Goal: Task Accomplishment & Management: Complete application form

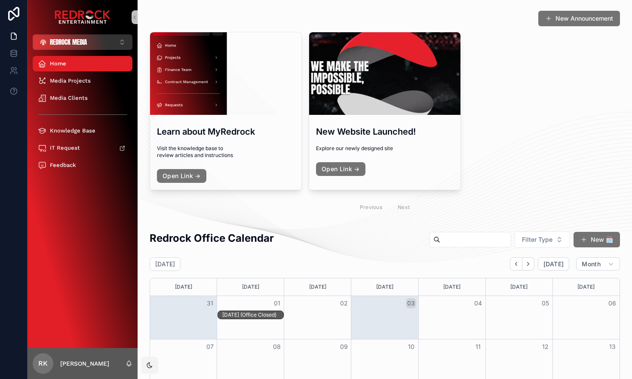
click at [105, 41] on button "REDROCK MEDIA ⌥ 3" at bounding box center [83, 41] width 100 height 15
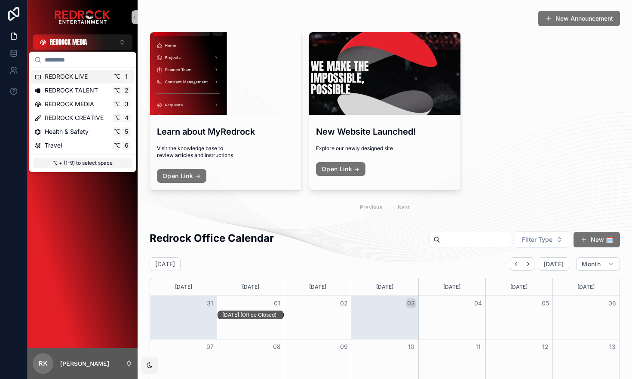
click at [90, 77] on div "REDROCK LIVE ⌥ 1" at bounding box center [82, 76] width 96 height 9
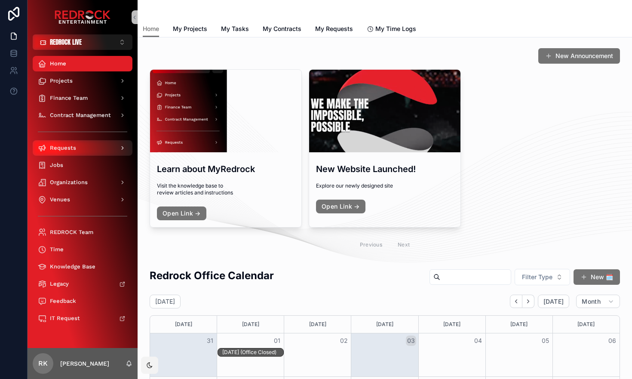
click at [105, 149] on div "Requests" at bounding box center [82, 148] width 89 height 14
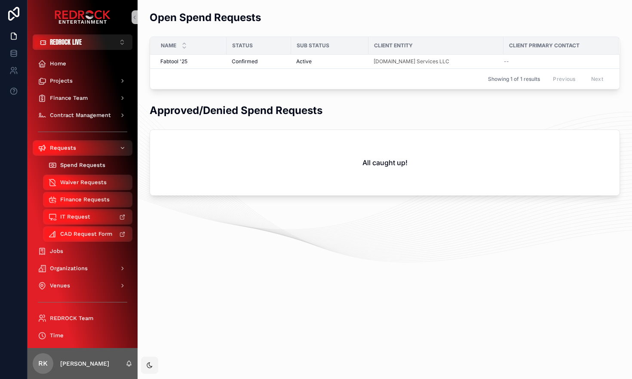
click at [99, 165] on span "Spend Requests" at bounding box center [82, 165] width 45 height 7
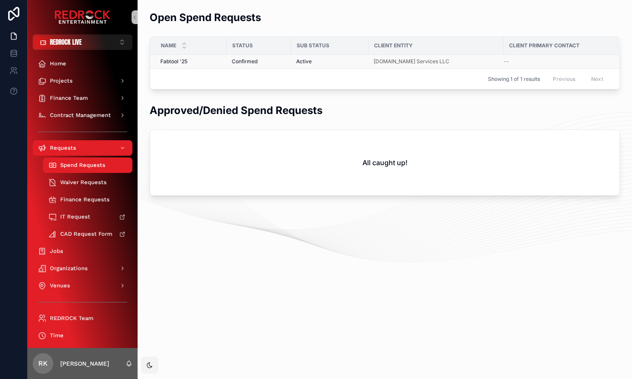
click at [187, 62] on span "Fabtool '25" at bounding box center [173, 61] width 27 height 7
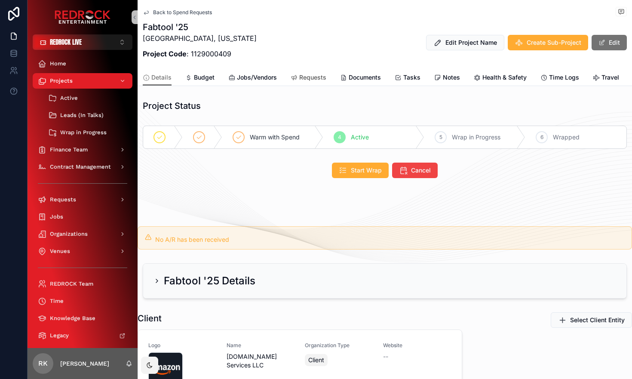
click at [314, 76] on span "Requests" at bounding box center [312, 77] width 27 height 9
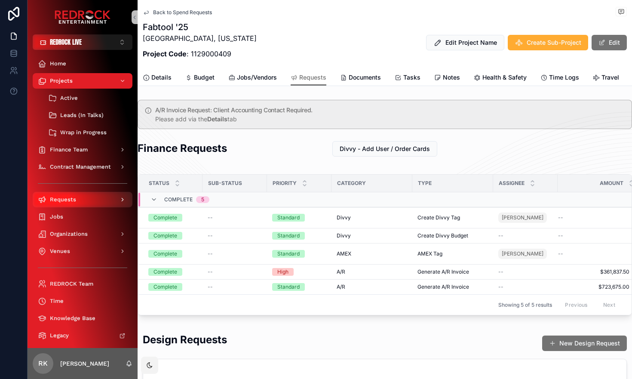
click at [91, 200] on div "Requests" at bounding box center [82, 200] width 89 height 14
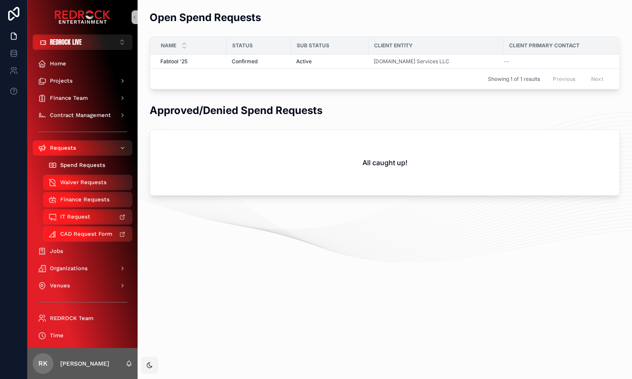
click at [110, 166] on div "Spend Requests" at bounding box center [87, 165] width 79 height 14
click at [85, 169] on div "Spend Requests" at bounding box center [87, 165] width 79 height 14
click at [82, 187] on div "Waiver Requests" at bounding box center [87, 182] width 79 height 14
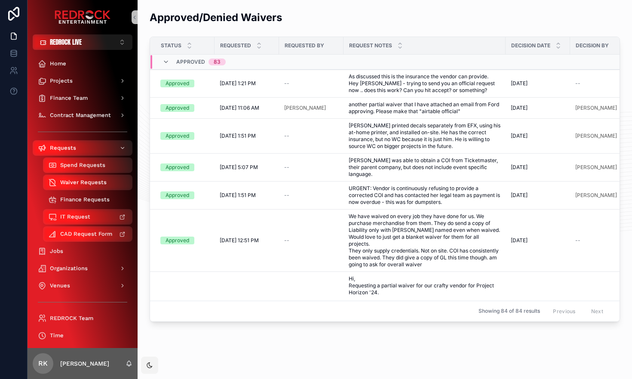
click at [80, 203] on div "Finance Requests" at bounding box center [87, 200] width 79 height 14
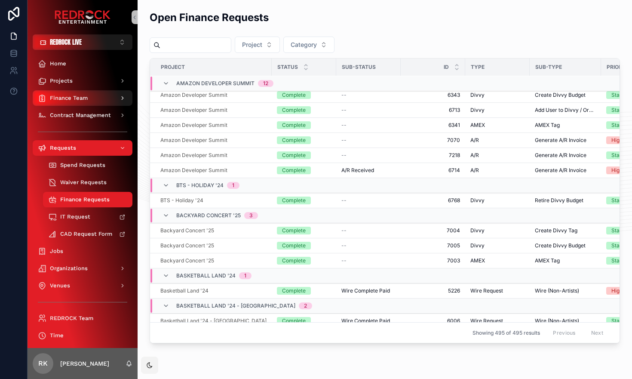
click at [107, 102] on div "Finance Team" at bounding box center [82, 98] width 89 height 14
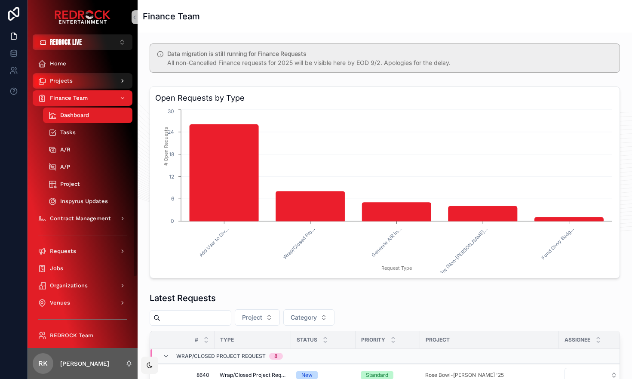
click at [84, 85] on div "Projects" at bounding box center [82, 81] width 89 height 14
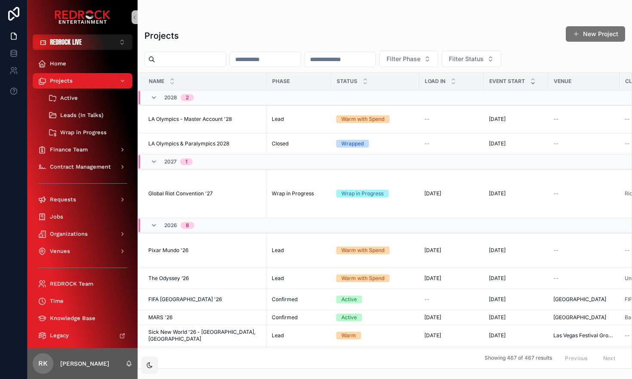
click at [181, 62] on input "scrollable content" at bounding box center [190, 59] width 70 height 12
type input "*******"
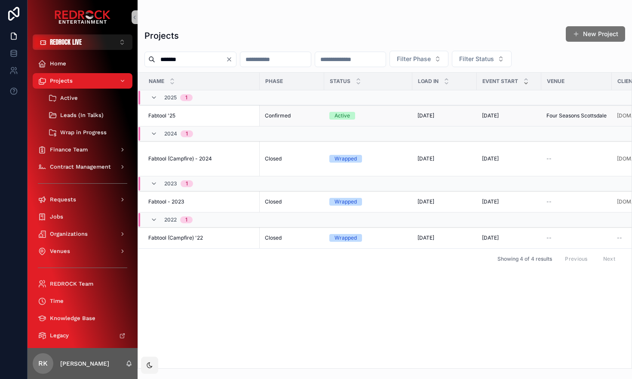
click at [211, 113] on div "Fabtool '25 Fabtool '25" at bounding box center [201, 115] width 106 height 7
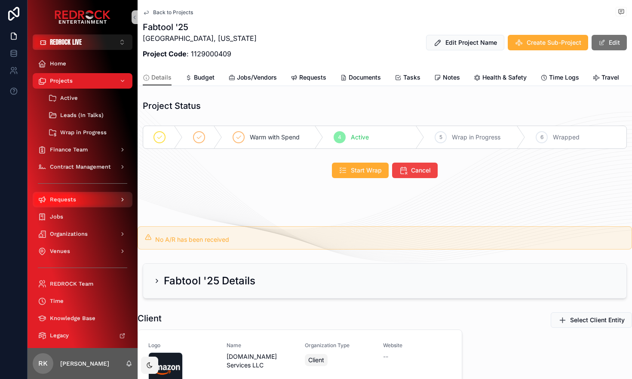
click at [70, 203] on div "Requests" at bounding box center [82, 200] width 89 height 14
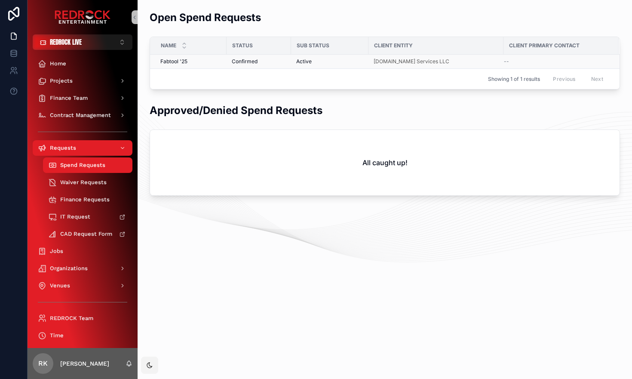
click at [178, 61] on span "Fabtool '25" at bounding box center [173, 61] width 27 height 7
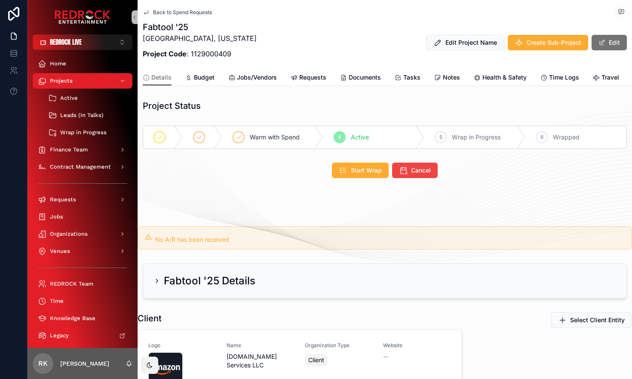
click at [149, 12] on icon "scrollable content" at bounding box center [146, 12] width 7 height 7
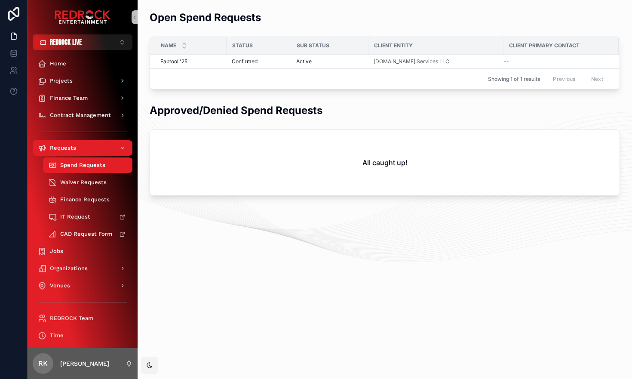
click at [325, 302] on div "Open Spend Requests Name Status Sub Status Client Entity Client Primary Contact…" at bounding box center [385, 189] width 494 height 379
click at [106, 41] on button "REDROCK LIVE ⌥ 1" at bounding box center [83, 41] width 100 height 15
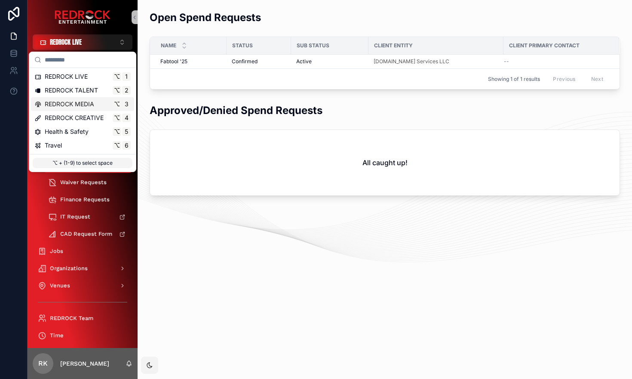
click at [86, 104] on span "REDROCK MEDIA" at bounding box center [69, 104] width 49 height 9
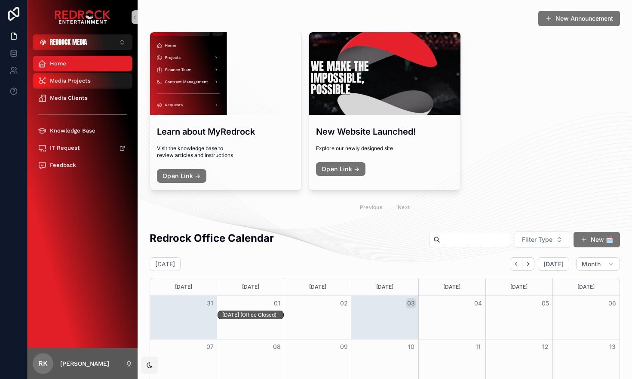
click at [94, 82] on div "Media Projects" at bounding box center [82, 81] width 89 height 14
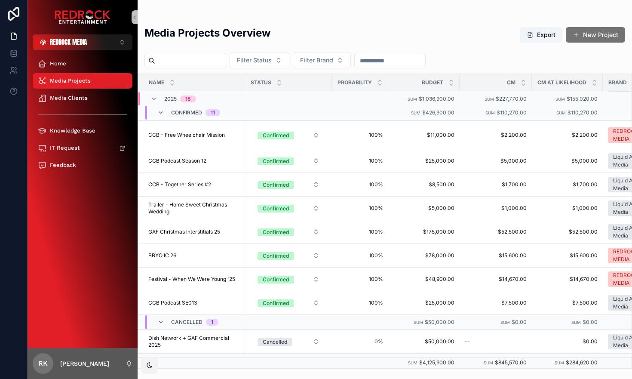
scroll to position [158, 0]
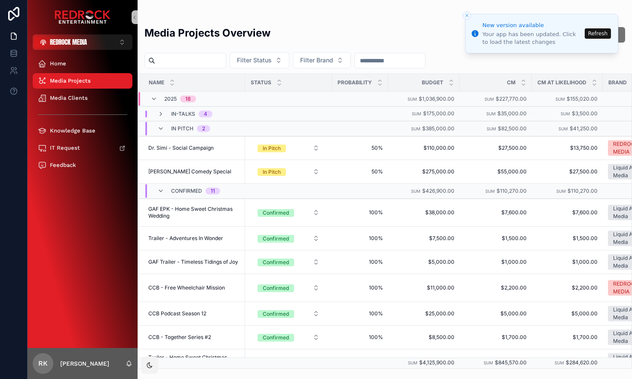
click at [599, 34] on button "Refresh" at bounding box center [598, 33] width 26 height 10
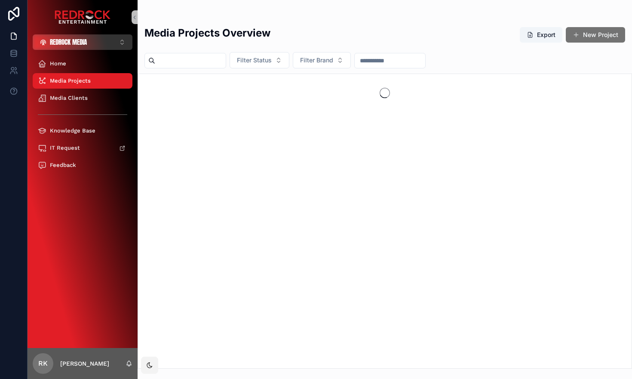
click at [119, 41] on button "REDROCK MEDIA ⌥ 3" at bounding box center [83, 41] width 100 height 15
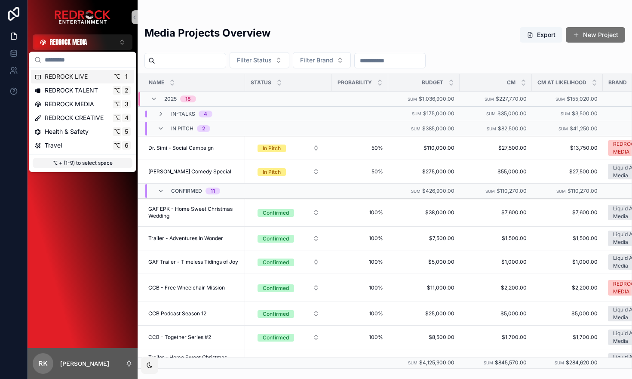
click at [85, 80] on span "REDROCK LIVE" at bounding box center [66, 76] width 43 height 9
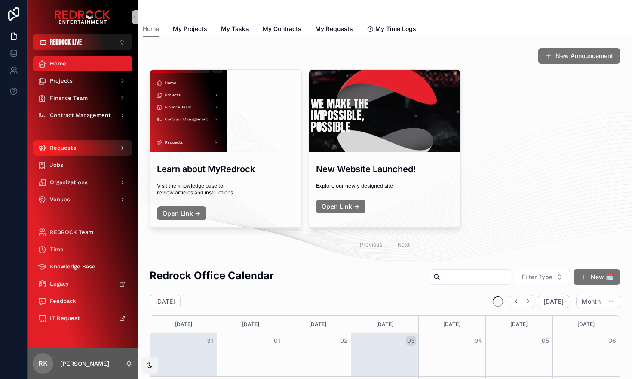
click at [62, 147] on span "Requests" at bounding box center [63, 147] width 26 height 7
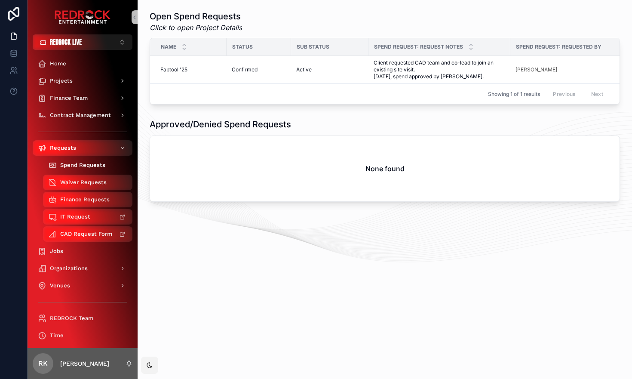
click at [65, 165] on span "Spend Requests" at bounding box center [82, 165] width 45 height 7
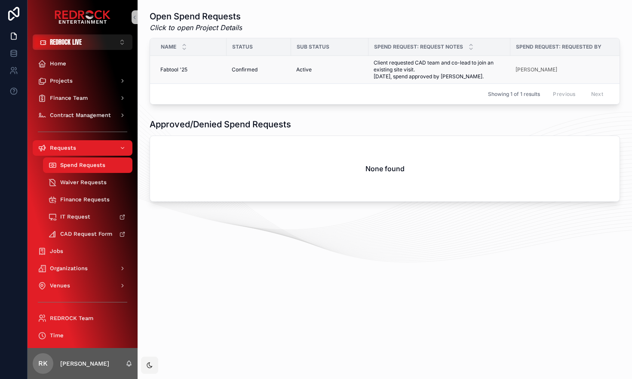
click at [206, 71] on div "Fabtool '25 Fabtool '25" at bounding box center [190, 69] width 61 height 7
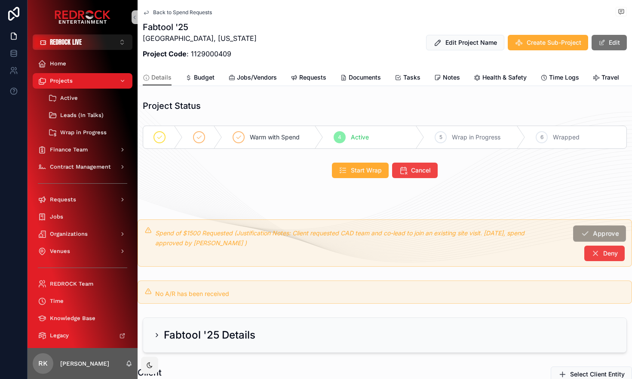
click at [593, 234] on span "Approve" at bounding box center [606, 233] width 26 height 9
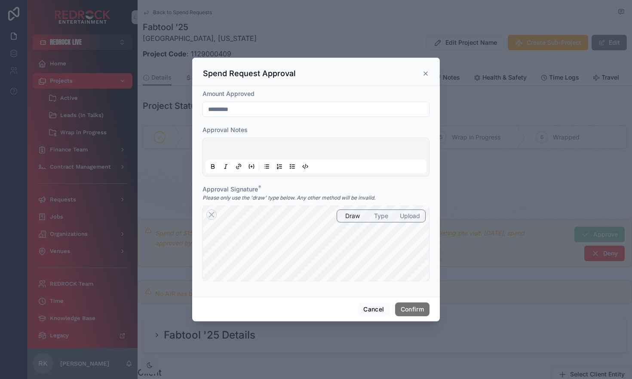
click at [380, 218] on span "Type" at bounding box center [381, 215] width 14 height 9
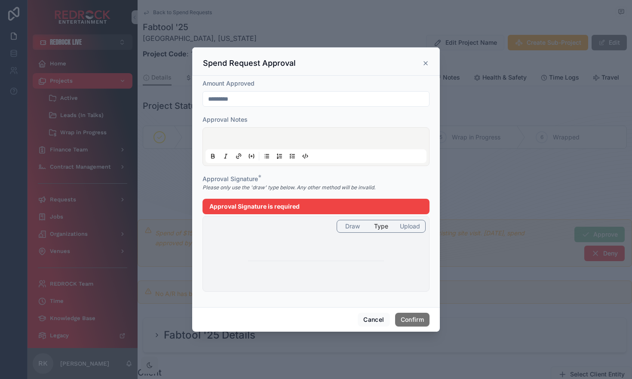
click at [357, 227] on span "Draw" at bounding box center [352, 226] width 15 height 9
click at [352, 226] on span "Draw" at bounding box center [352, 226] width 15 height 9
click at [394, 187] on div "Please only use the 'draw' type below. Any other method will be invalid." at bounding box center [315, 187] width 227 height 9
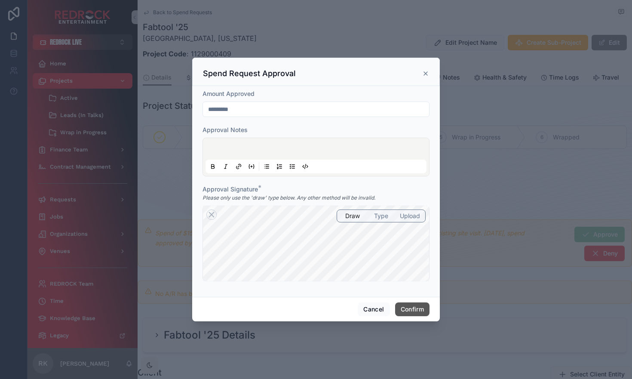
click at [420, 310] on button "Confirm" at bounding box center [412, 309] width 34 height 14
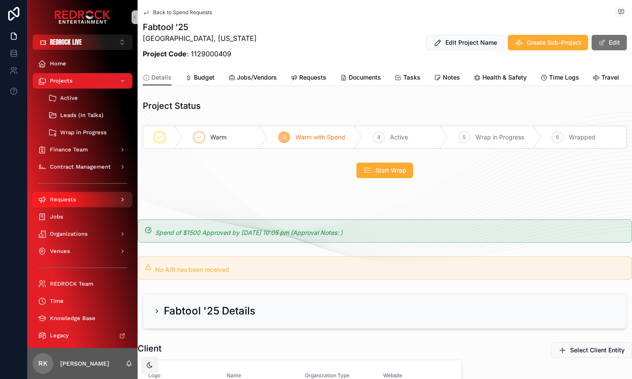
click at [95, 204] on div "Requests" at bounding box center [82, 200] width 89 height 14
